Goal: Find specific page/section: Find specific page/section

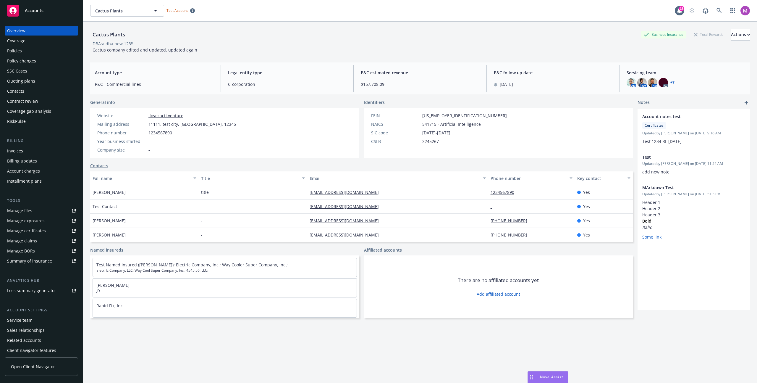
click at [542, 374] on span "Nova Assist" at bounding box center [551, 376] width 23 height 5
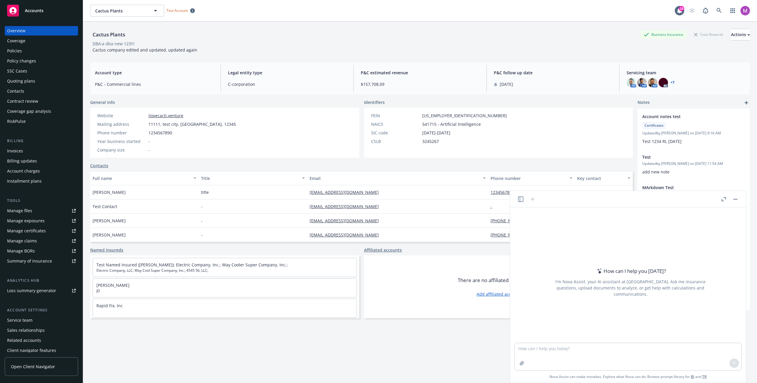
click at [521, 199] on icon "button" at bounding box center [520, 198] width 5 height 5
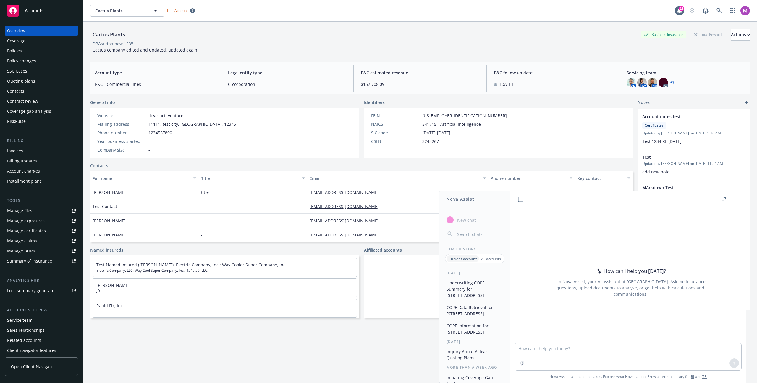
click at [520, 193] on header at bounding box center [628, 199] width 236 height 17
click at [519, 194] on header at bounding box center [628, 199] width 236 height 17
click at [520, 195] on button "button" at bounding box center [520, 198] width 7 height 7
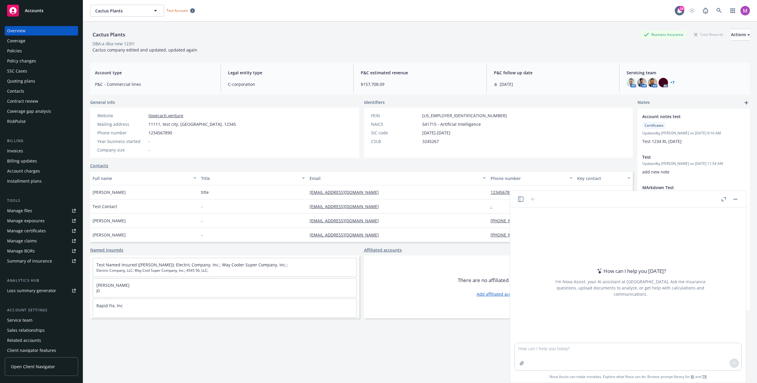
click at [721, 200] on button "button" at bounding box center [723, 198] width 7 height 7
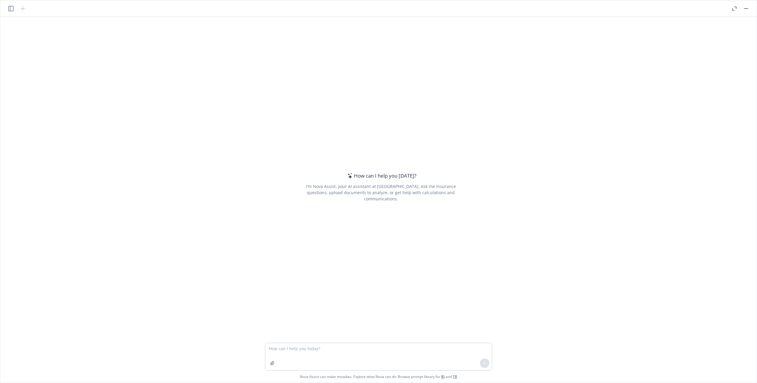
click at [748, 8] on button "button" at bounding box center [746, 8] width 7 height 7
